Goal: Task Accomplishment & Management: Manage account settings

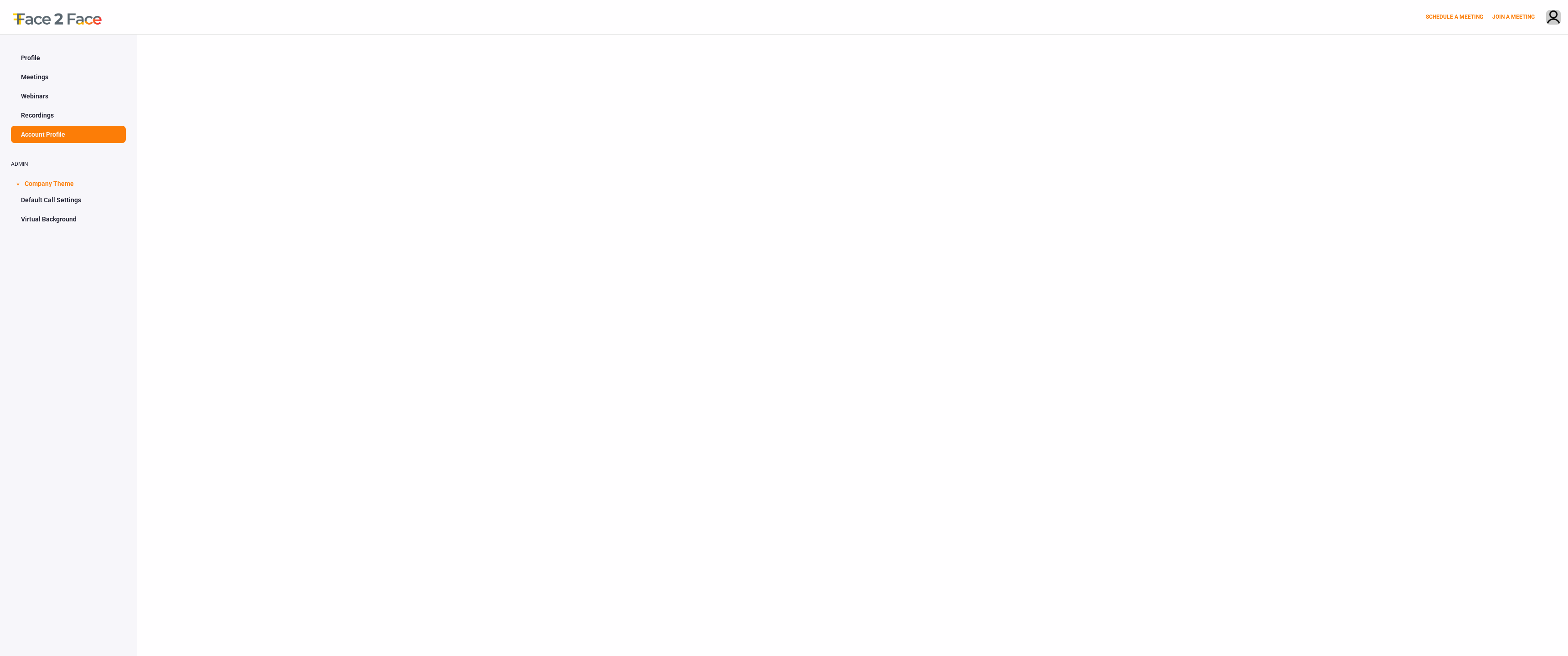
click at [54, 219] on link "Virtual Background" at bounding box center [68, 219] width 115 height 17
click at [41, 115] on link "Recordings" at bounding box center [68, 115] width 115 height 17
click at [1510, 16] on link "JOIN A MEETING" at bounding box center [1514, 16] width 43 height 6
click at [45, 83] on link "Meetings" at bounding box center [68, 77] width 115 height 17
click at [43, 99] on link "Webinars" at bounding box center [68, 96] width 115 height 17
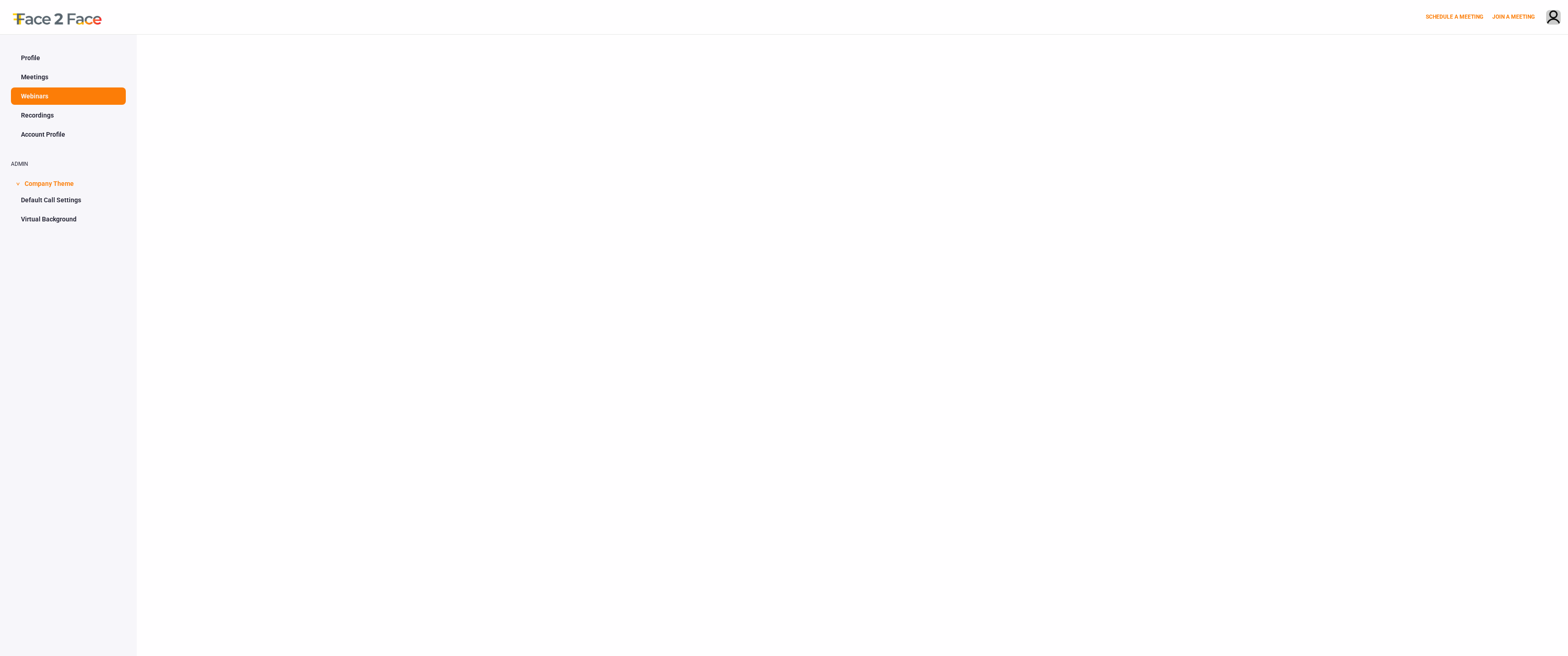
click at [44, 116] on link "Recordings" at bounding box center [68, 115] width 115 height 17
click at [47, 124] on ul "Profile Meetings Webinars Recordings Account Profile" at bounding box center [68, 96] width 115 height 94
click at [47, 133] on link "Account Profile" at bounding box center [68, 134] width 115 height 17
click at [54, 176] on span "Company Theme" at bounding box center [49, 183] width 49 height 17
click at [52, 184] on span "Company Theme" at bounding box center [49, 183] width 49 height 17
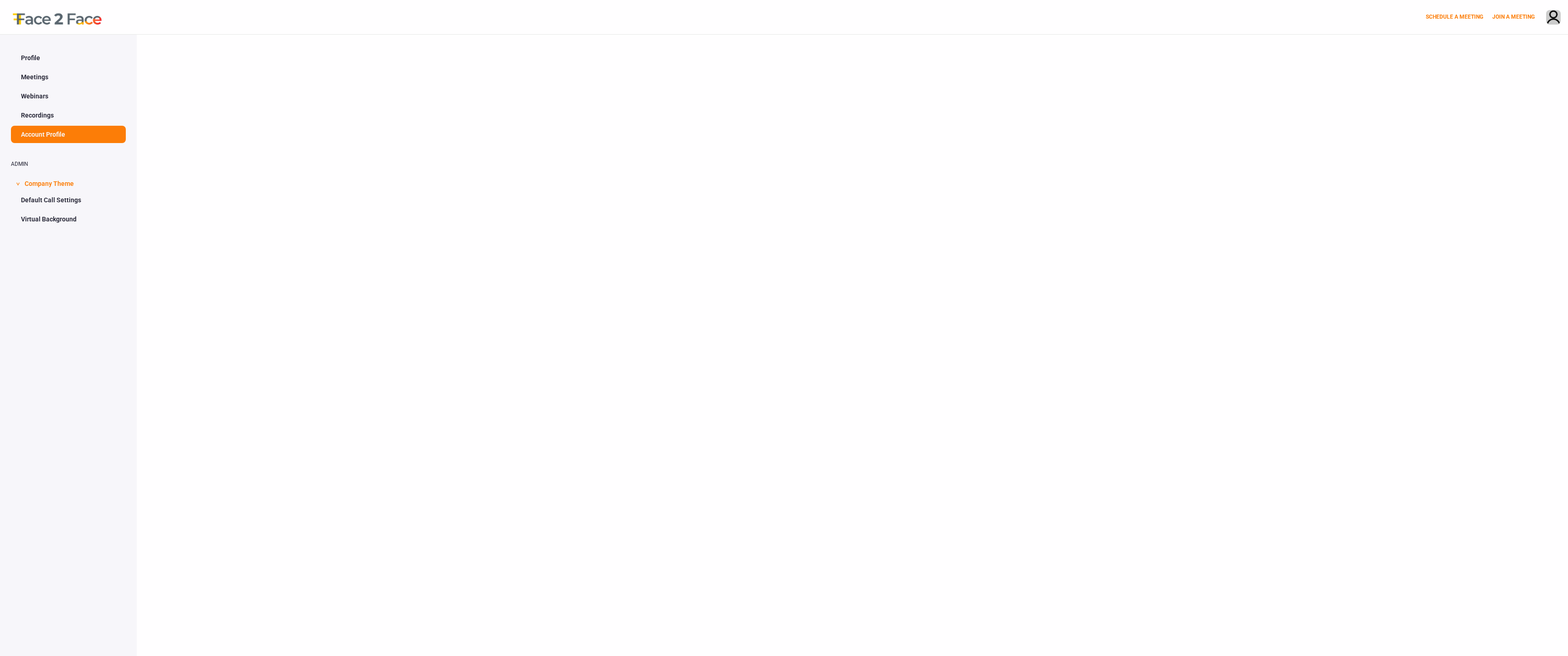
click at [52, 201] on link "Default Call Settings" at bounding box center [68, 200] width 115 height 17
click at [56, 220] on link "Virtual Background" at bounding box center [68, 219] width 115 height 17
